Goal: Task Accomplishment & Management: Use online tool/utility

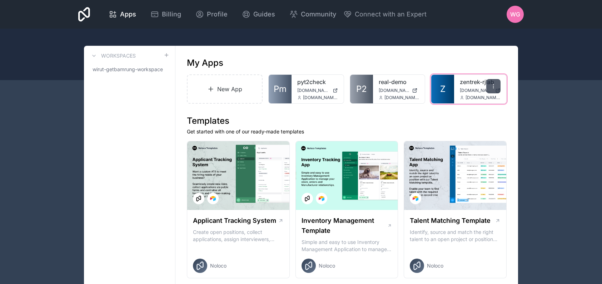
click at [498, 86] on div at bounding box center [493, 86] width 14 height 14
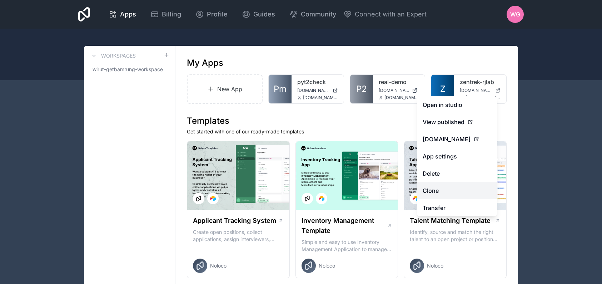
click at [466, 193] on link "Clone" at bounding box center [457, 190] width 80 height 17
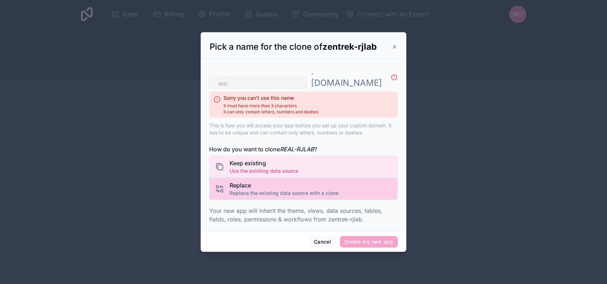
click at [384, 189] on div "Replace Replace the existing data source with a clone" at bounding box center [303, 189] width 189 height 22
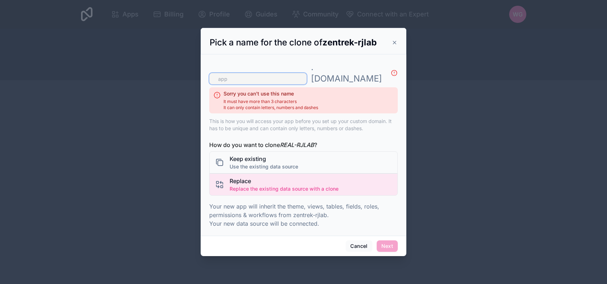
click at [307, 73] on input "text" at bounding box center [258, 78] width 98 height 11
click at [392, 45] on icon at bounding box center [395, 43] width 6 height 6
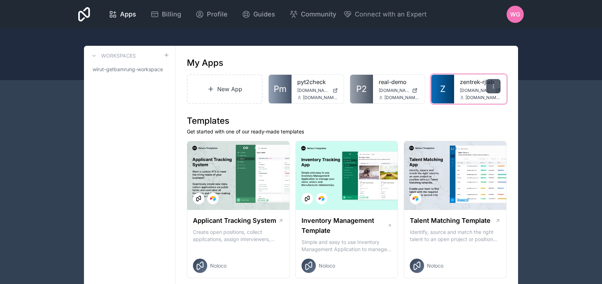
click at [489, 86] on div at bounding box center [493, 86] width 14 height 14
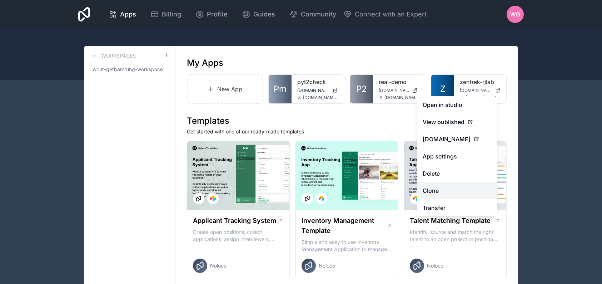
click at [452, 188] on link "Clone" at bounding box center [457, 190] width 80 height 17
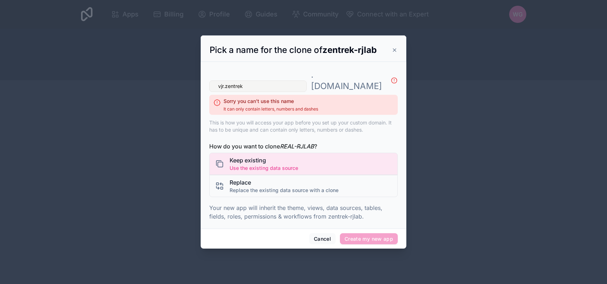
click at [350, 124] on p "This is how you will access your app before you set up your custom domain. It h…" at bounding box center [303, 126] width 189 height 14
click at [330, 101] on div "Sorry you can't use this name It can only contain letters, numbers and dashes" at bounding box center [303, 105] width 189 height 20
click at [225, 81] on input "vjr.zentrek" at bounding box center [258, 85] width 98 height 11
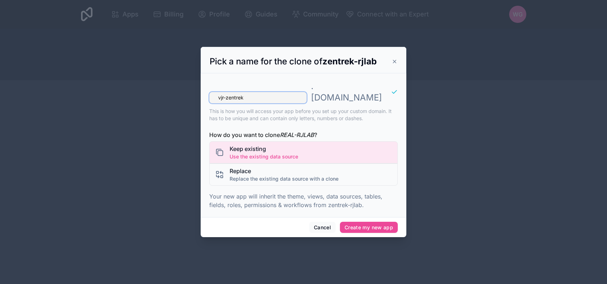
type input "vjr-zentrek"
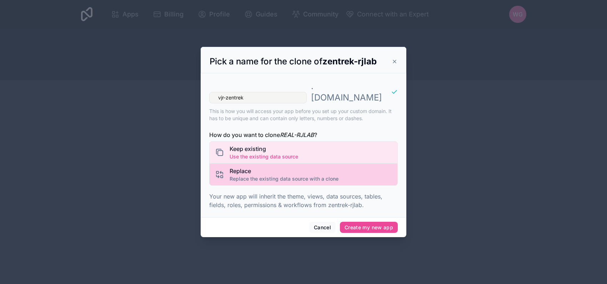
click at [354, 172] on div "Replace Replace the existing data source with a clone" at bounding box center [303, 174] width 189 height 22
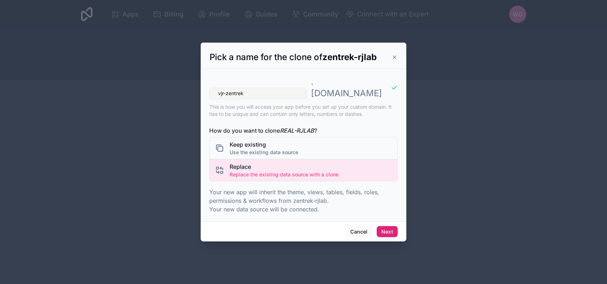
click at [385, 226] on button "Next" at bounding box center [387, 231] width 21 height 11
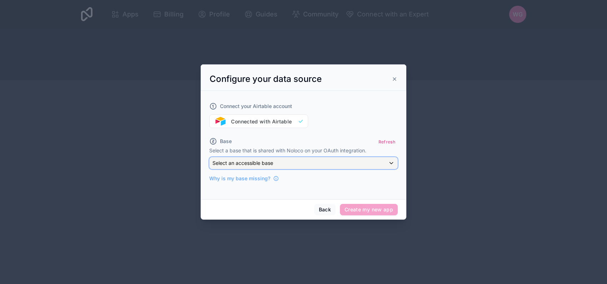
click at [287, 161] on div "Select an accessible base" at bounding box center [304, 162] width 188 height 11
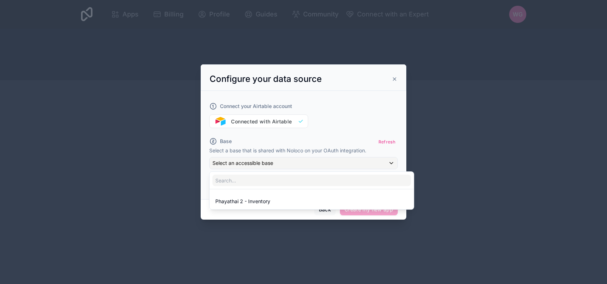
click at [287, 161] on div at bounding box center [304, 141] width 206 height 155
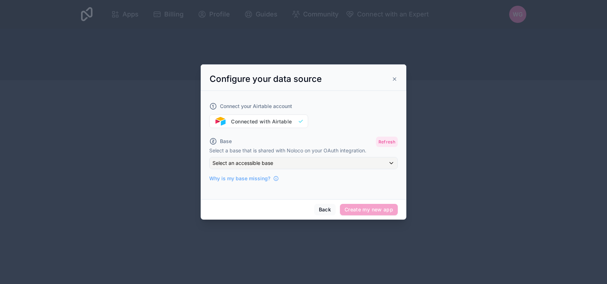
click at [384, 145] on button "Refresh" at bounding box center [387, 141] width 22 height 10
click at [365, 160] on div "Select an accessible base" at bounding box center [304, 162] width 188 height 11
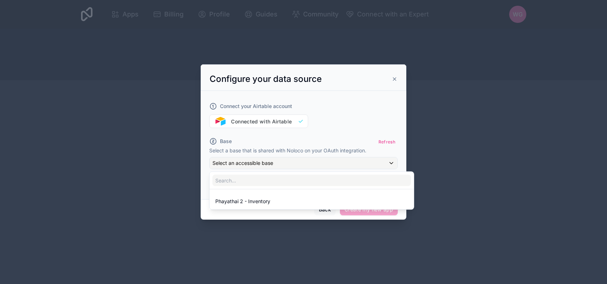
click at [365, 160] on div at bounding box center [304, 141] width 206 height 155
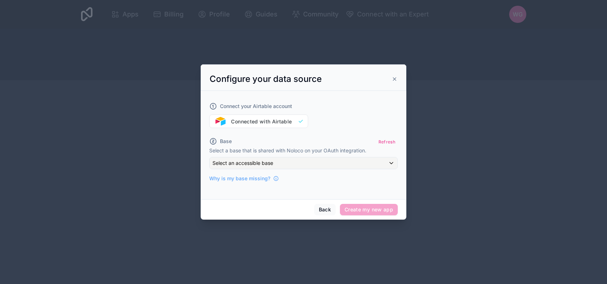
click at [284, 124] on div "Connect your Airtable account Connected with Airtable" at bounding box center [303, 111] width 189 height 34
click at [282, 121] on div "Connect your Airtable account Connected with Airtable" at bounding box center [303, 111] width 189 height 34
click at [395, 144] on button "Refresh" at bounding box center [387, 141] width 22 height 10
click at [374, 162] on div "Select an accessible base" at bounding box center [304, 162] width 188 height 11
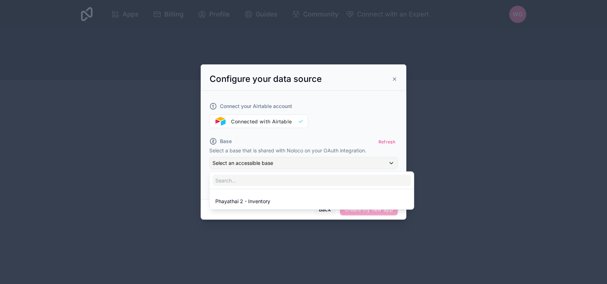
click at [340, 141] on div at bounding box center [304, 141] width 206 height 155
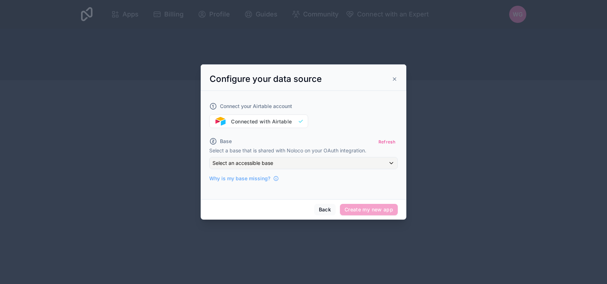
click at [297, 128] on div "Connect your Airtable account Connected with Airtable" at bounding box center [303, 111] width 189 height 34
click at [294, 124] on div "Connect your Airtable account Connected with Airtable" at bounding box center [303, 111] width 189 height 34
click at [293, 118] on div "Connect your Airtable account Connected with Airtable" at bounding box center [303, 111] width 189 height 34
click at [382, 139] on button "Refresh" at bounding box center [387, 141] width 22 height 10
click at [374, 163] on div "Select an accessible base" at bounding box center [304, 162] width 188 height 11
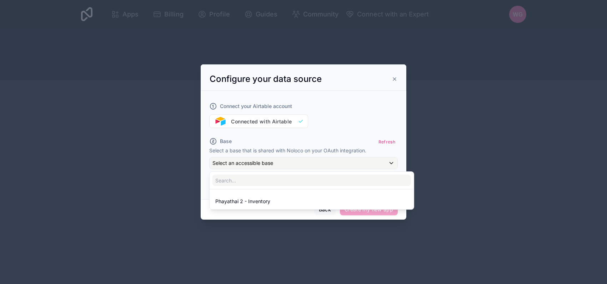
click at [374, 139] on div at bounding box center [304, 141] width 206 height 155
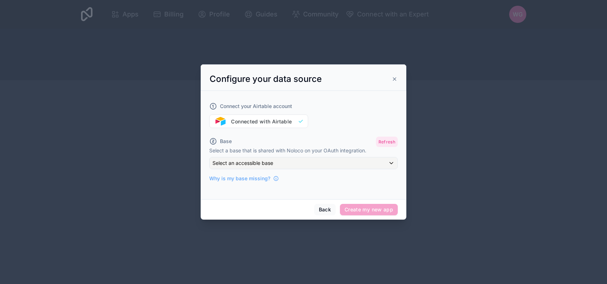
click at [379, 139] on button "Refresh" at bounding box center [387, 141] width 22 height 10
click at [375, 157] on div "Select an accessible base" at bounding box center [303, 163] width 189 height 12
click at [375, 158] on div "Select an accessible base" at bounding box center [304, 162] width 188 height 11
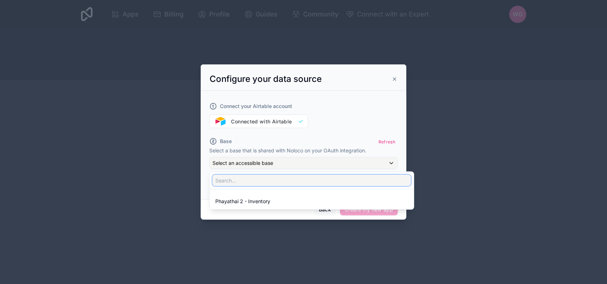
click at [318, 180] on input "text" at bounding box center [312, 179] width 199 height 11
type input "vjr"
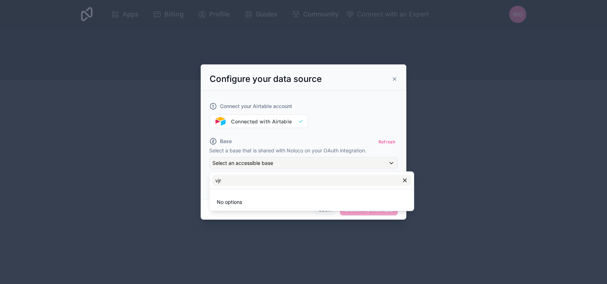
drag, startPoint x: 384, startPoint y: 125, endPoint x: 390, endPoint y: 110, distance: 15.4
click at [384, 124] on div at bounding box center [304, 141] width 206 height 155
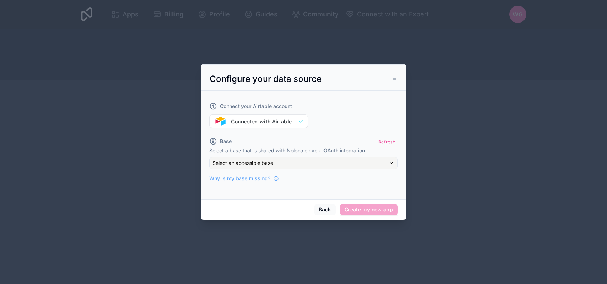
click at [399, 74] on div "Configure your data source" at bounding box center [304, 77] width 206 height 26
click at [397, 78] on icon at bounding box center [395, 79] width 6 height 6
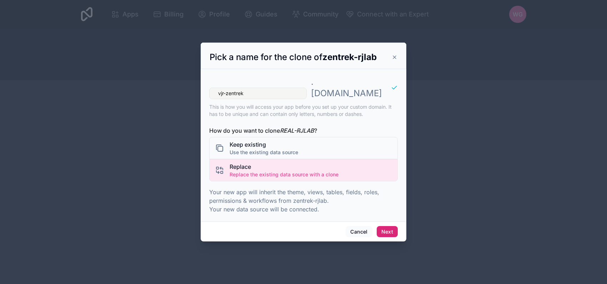
click at [390, 228] on button "Next" at bounding box center [387, 231] width 21 height 11
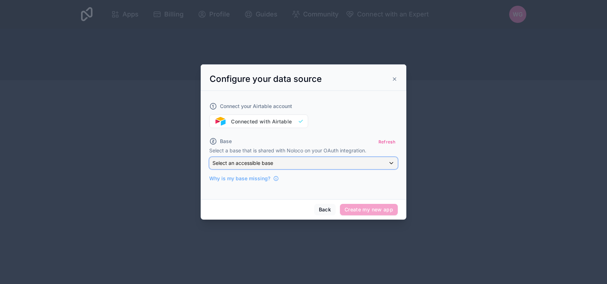
click at [340, 169] on button "Select an accessible base" at bounding box center [303, 163] width 189 height 12
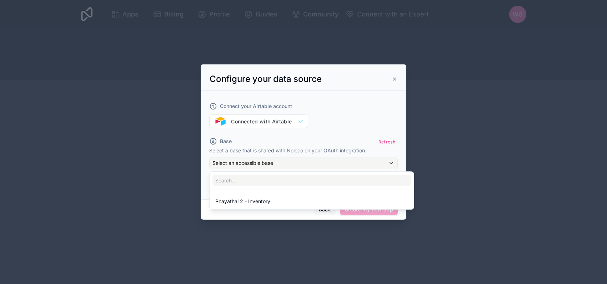
click at [330, 136] on div at bounding box center [304, 141] width 206 height 155
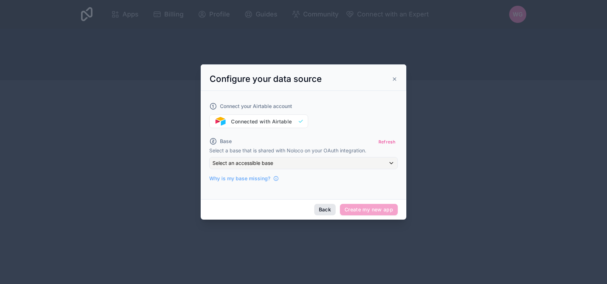
click at [328, 207] on button "Back" at bounding box center [324, 209] width 21 height 11
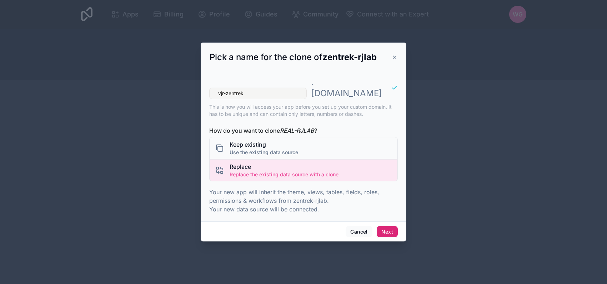
click at [394, 226] on button "Next" at bounding box center [387, 231] width 21 height 11
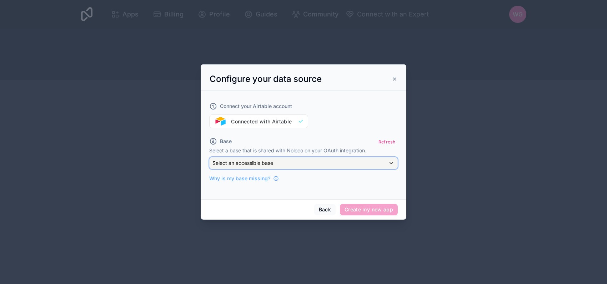
click at [325, 158] on div "Select an accessible base" at bounding box center [304, 162] width 188 height 11
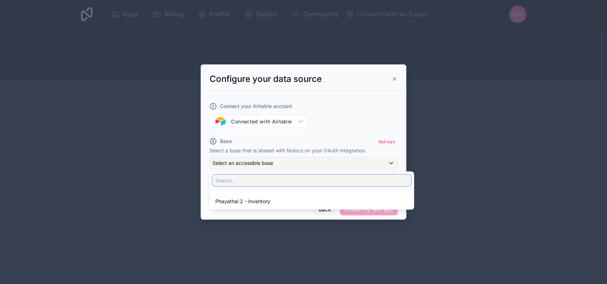
click at [326, 176] on input "text" at bounding box center [312, 179] width 199 height 11
type input "vjr"
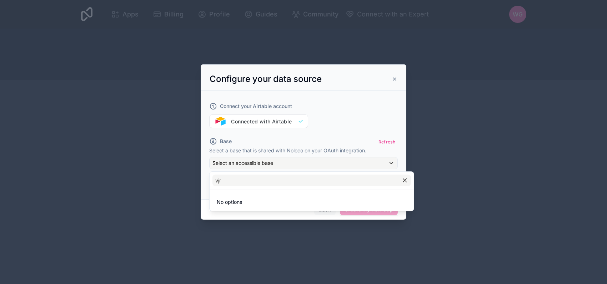
click at [395, 82] on div at bounding box center [304, 141] width 206 height 155
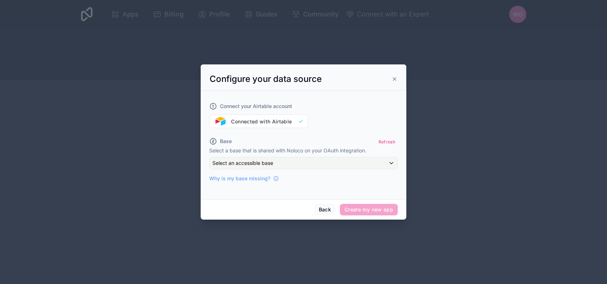
click at [395, 79] on icon at bounding box center [395, 79] width 6 height 6
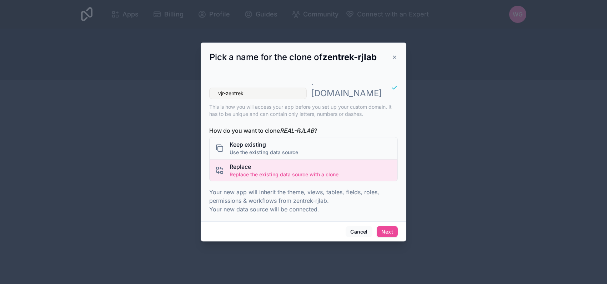
click at [394, 60] on icon at bounding box center [395, 57] width 6 height 6
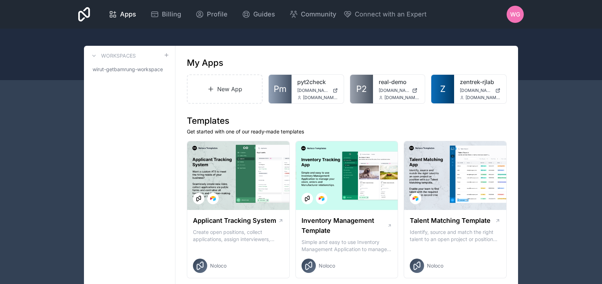
click at [517, 14] on span "WG" at bounding box center [515, 14] width 10 height 9
click at [191, 29] on div at bounding box center [301, 54] width 602 height 51
click at [494, 84] on icon at bounding box center [494, 86] width 6 height 6
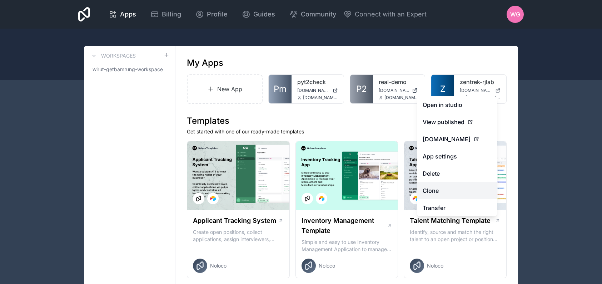
click at [470, 191] on link "Clone" at bounding box center [457, 190] width 80 height 17
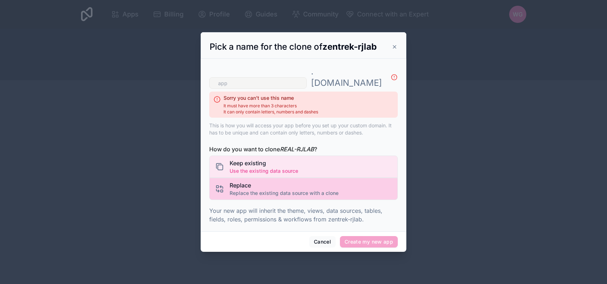
click at [359, 183] on div "Replace Replace the existing data source with a clone" at bounding box center [303, 189] width 189 height 22
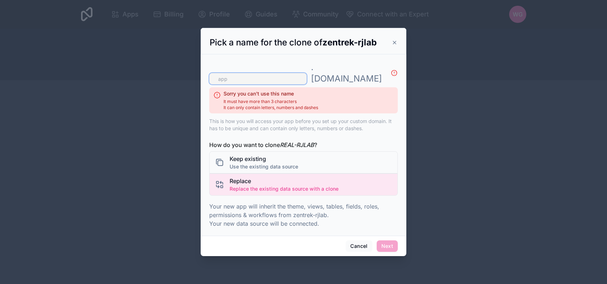
click at [281, 76] on input "text" at bounding box center [258, 78] width 98 height 11
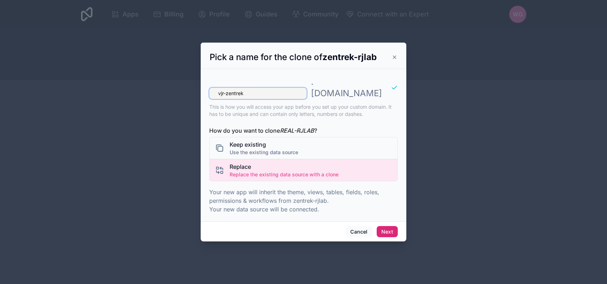
type input "vjr-zentrek"
click at [390, 226] on button "Next" at bounding box center [387, 231] width 21 height 11
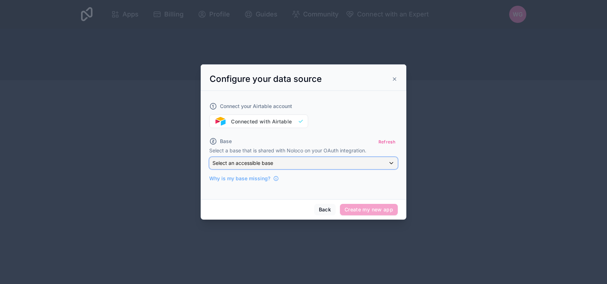
click at [373, 168] on div "Select an accessible base" at bounding box center [304, 162] width 188 height 11
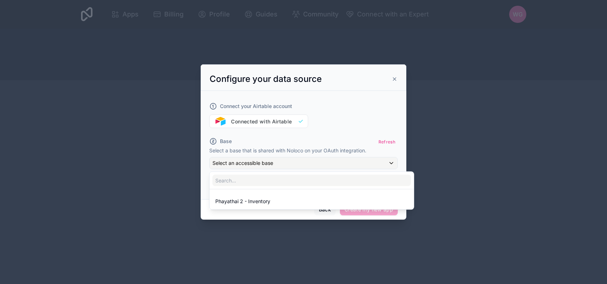
click at [331, 138] on div at bounding box center [304, 141] width 206 height 155
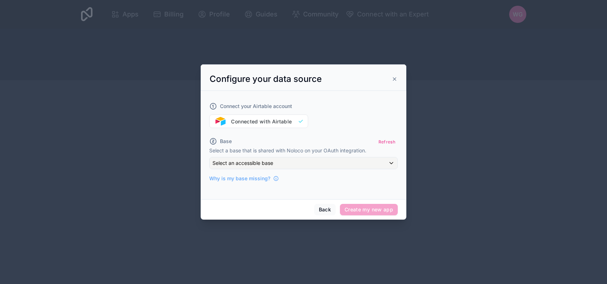
click at [274, 119] on div "Connect your Airtable account Connected with Airtable" at bounding box center [303, 111] width 189 height 34
click at [233, 119] on div "Connect your Airtable account Connected with Airtable" at bounding box center [303, 111] width 189 height 34
click at [244, 121] on div "Connect your Airtable account Connected with Airtable" at bounding box center [303, 111] width 189 height 34
click at [382, 138] on button "Refresh" at bounding box center [387, 141] width 22 height 10
click at [234, 178] on span "Why is my base missing?" at bounding box center [239, 178] width 61 height 7
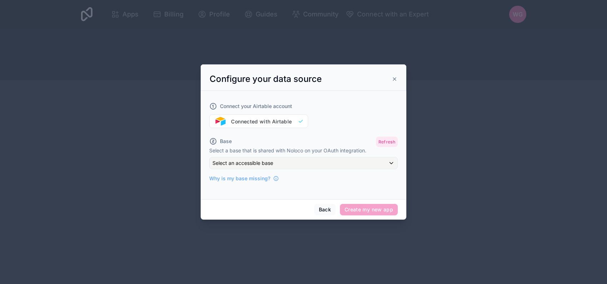
click at [388, 142] on button "Refresh" at bounding box center [387, 141] width 22 height 10
click at [355, 164] on div "Select an accessible base" at bounding box center [304, 162] width 188 height 11
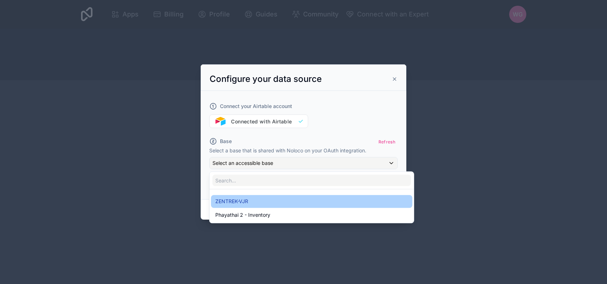
click at [318, 196] on div "ZENTREK-VJR" at bounding box center [311, 201] width 201 height 13
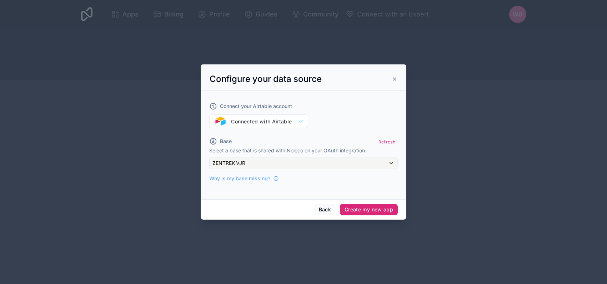
click at [355, 208] on button "Create my new app" at bounding box center [369, 209] width 58 height 11
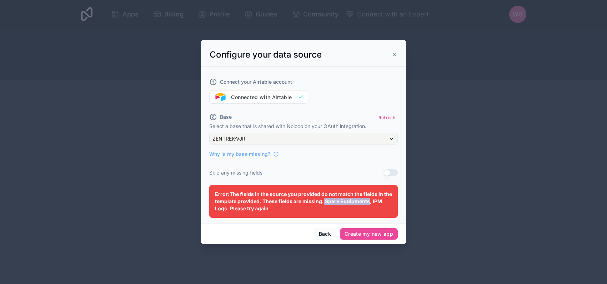
drag, startPoint x: 324, startPoint y: 203, endPoint x: 369, endPoint y: 204, distance: 45.4
click at [369, 204] on span "Error: The fields in the source you provided do not match the fields in the tem…" at bounding box center [303, 201] width 177 height 20
copy span "Spare Equipments"
click at [377, 121] on button "Refresh" at bounding box center [387, 117] width 22 height 10
click at [367, 138] on div "Select an accessible base" at bounding box center [304, 138] width 188 height 11
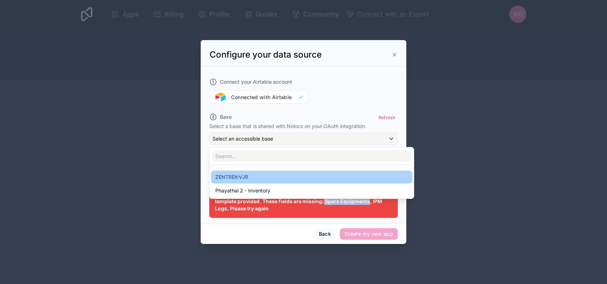
click at [327, 176] on div "ZENTREK-VJR" at bounding box center [311, 177] width 193 height 9
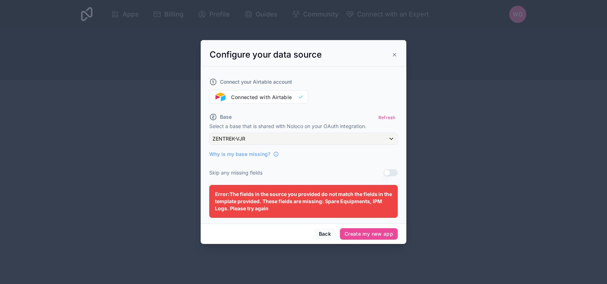
click at [365, 168] on div "Connect your Airtable account Connected with Airtable Base Refresh Select a bas…" at bounding box center [303, 119] width 189 height 100
click at [387, 174] on button "Use setting" at bounding box center [391, 172] width 14 height 7
click at [385, 233] on button "Create my new app" at bounding box center [369, 233] width 58 height 11
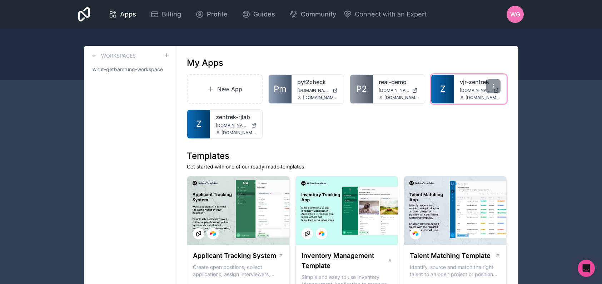
click at [467, 95] on span "[DOMAIN_NAME][EMAIL_ADDRESS][DOMAIN_NAME]" at bounding box center [483, 98] width 35 height 6
click at [483, 86] on div "vjr-zentrek vjr-zentrek.noloco.co binggoal.co.th@binggoal.net" at bounding box center [480, 89] width 52 height 29
click at [488, 84] on div at bounding box center [493, 86] width 14 height 14
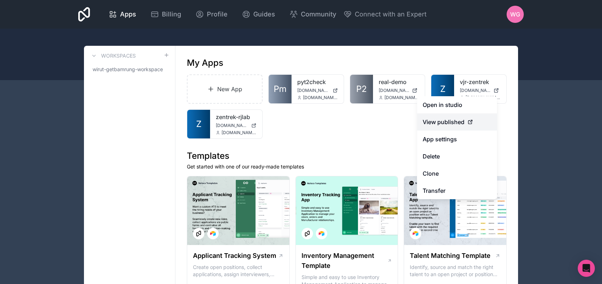
click at [470, 115] on link "View published" at bounding box center [457, 121] width 80 height 17
click at [471, 119] on icon at bounding box center [470, 122] width 6 height 6
click at [472, 108] on link "Open in studio" at bounding box center [457, 104] width 80 height 17
